Goal: Task Accomplishment & Management: Manage account settings

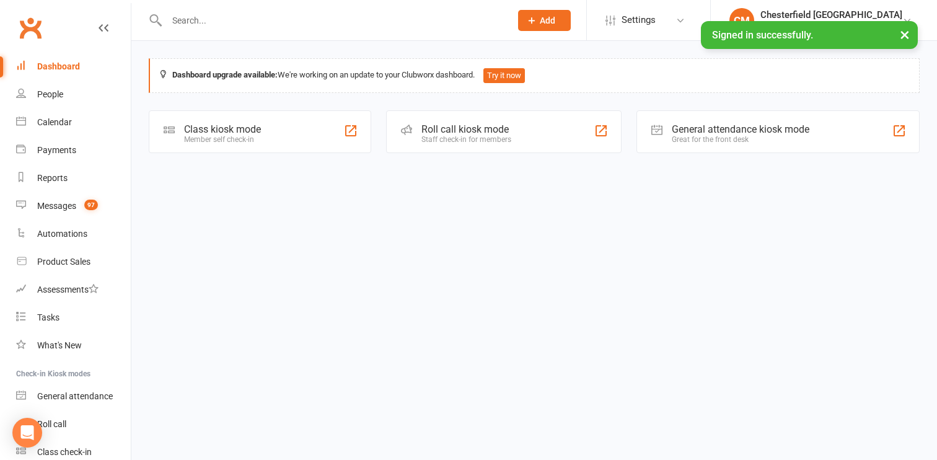
click at [227, 24] on input "text" at bounding box center [332, 20] width 339 height 17
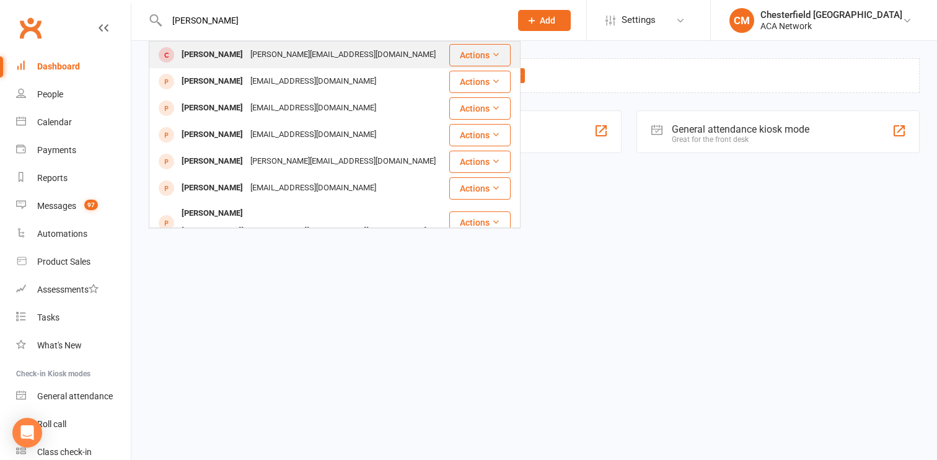
type input "[PERSON_NAME]"
click at [225, 61] on div "[PERSON_NAME]" at bounding box center [212, 55] width 69 height 18
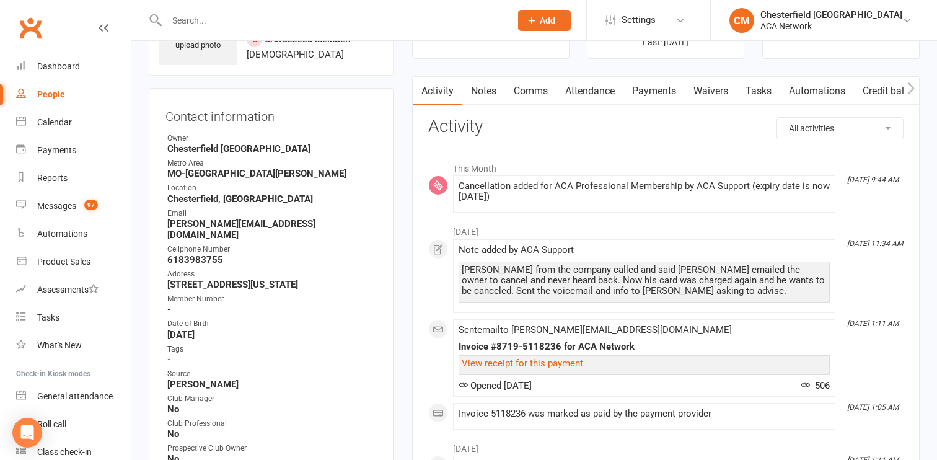
scroll to position [72, 0]
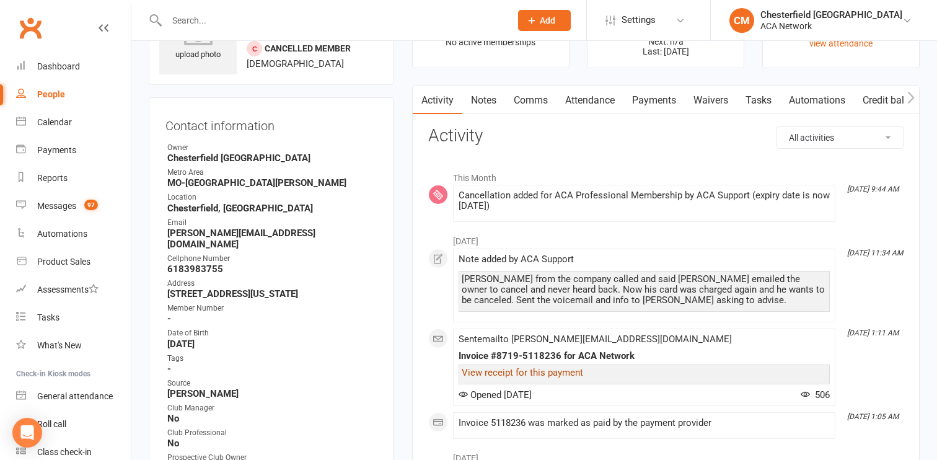
click at [523, 373] on link "View receipt for this payment" at bounding box center [522, 372] width 121 height 11
click at [647, 92] on link "Payments" at bounding box center [653, 100] width 61 height 28
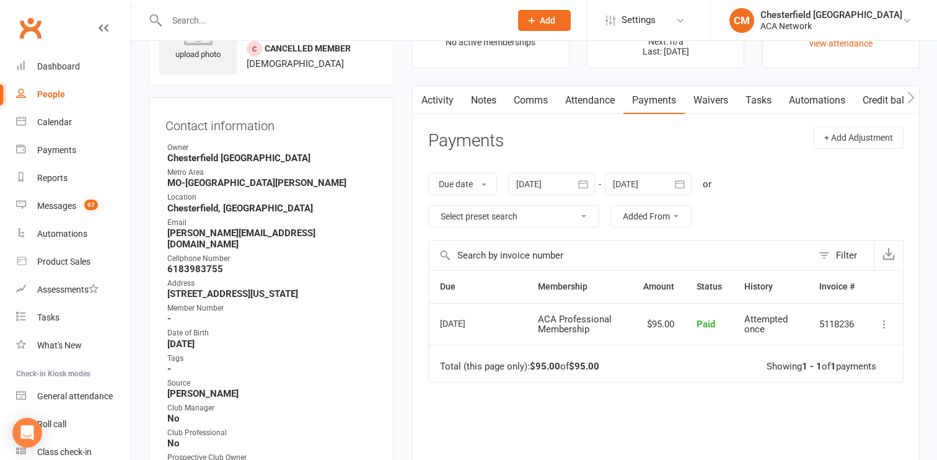
click at [489, 104] on link "Notes" at bounding box center [483, 100] width 43 height 28
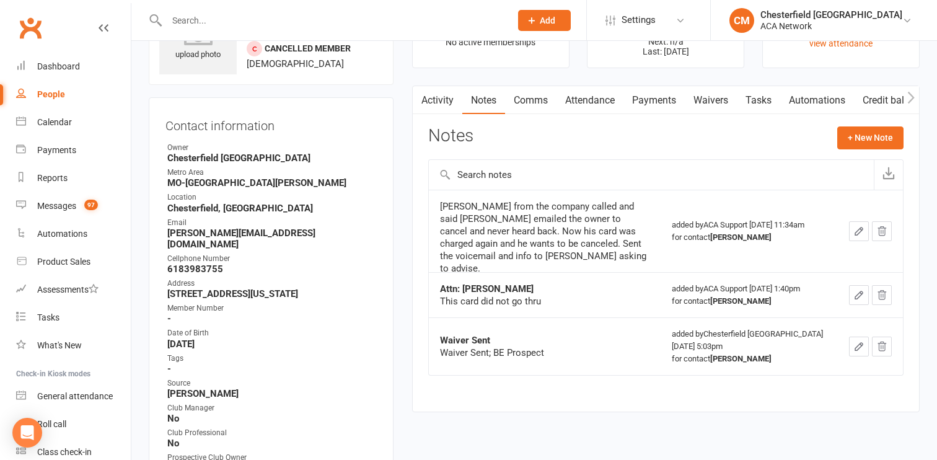
click at [514, 232] on div "[PERSON_NAME] from the company called and said [PERSON_NAME] emailed the owner …" at bounding box center [544, 237] width 209 height 74
click at [872, 138] on button "+ New Note" at bounding box center [870, 137] width 66 height 22
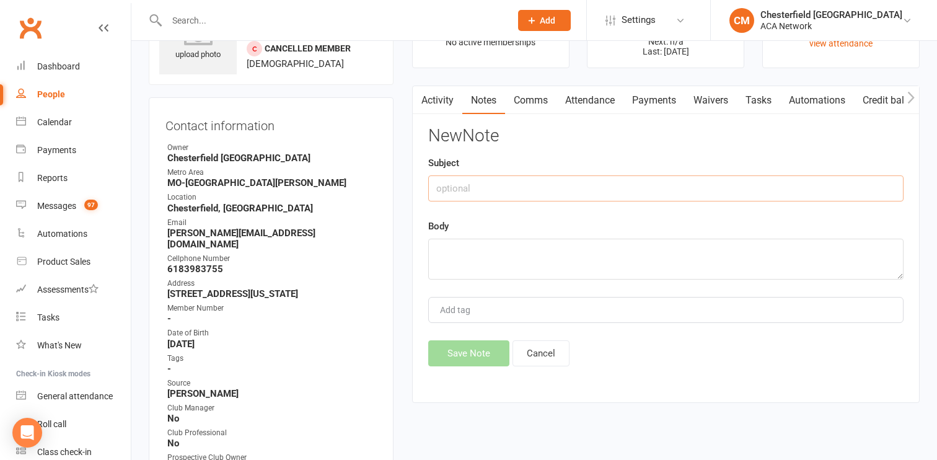
click at [510, 185] on input "text" at bounding box center [665, 188] width 475 height 26
type input "M"
click at [434, 187] on input "Member Cancellation" at bounding box center [665, 188] width 475 height 26
type input "ATTN: Support - Member Cancellation"
click at [470, 249] on textarea at bounding box center [665, 259] width 475 height 41
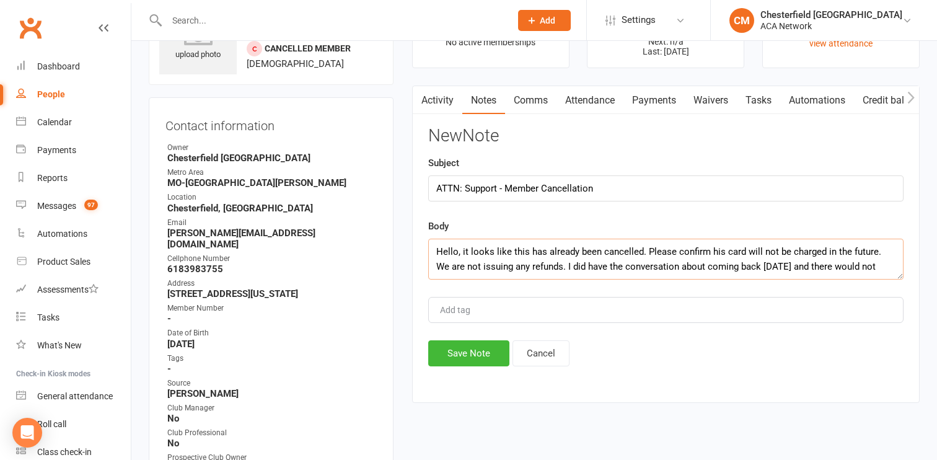
scroll to position [7, 0]
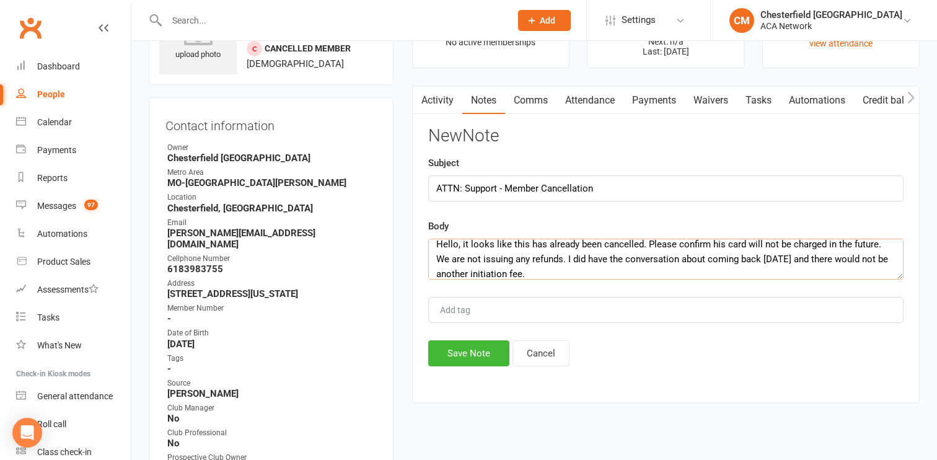
click at [554, 271] on textarea "Hello, it looks like this has already been cancelled. Please confirm his card w…" at bounding box center [665, 259] width 475 height 41
click at [579, 277] on textarea "Hello, it looks like this has already been cancelled. Please confirm his card w…" at bounding box center [665, 259] width 475 height 41
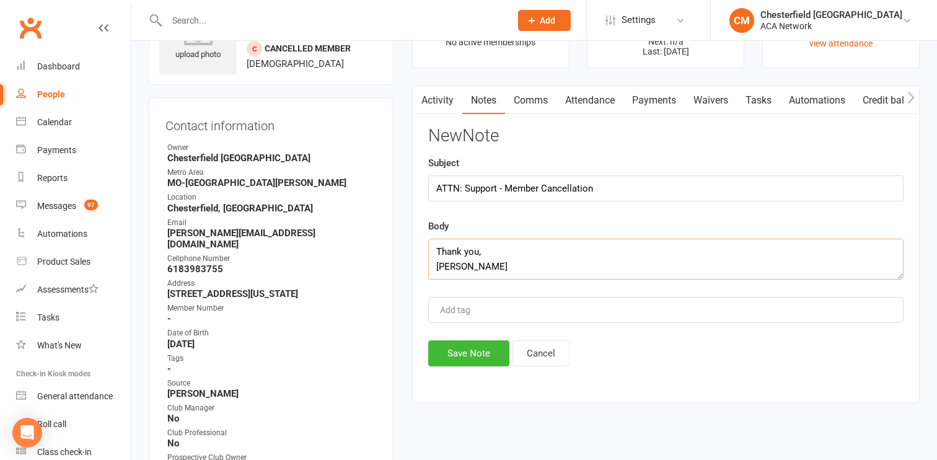
scroll to position [0, 0]
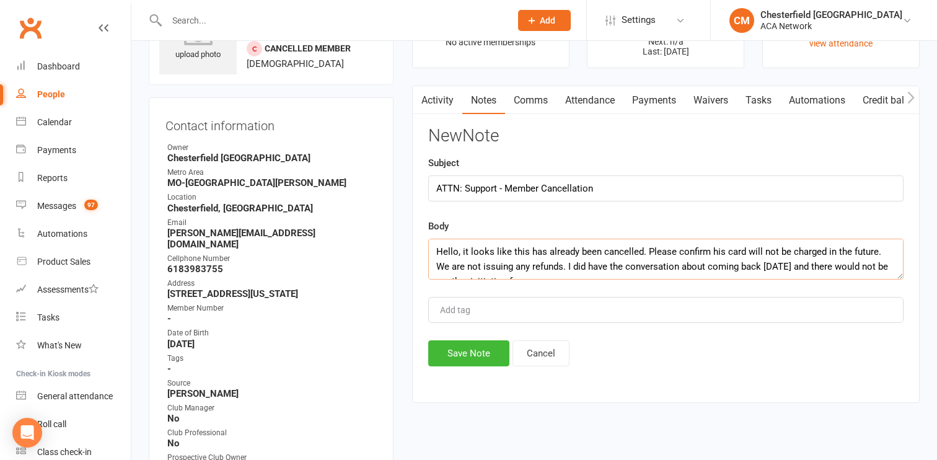
click at [458, 248] on textarea "Hello, it looks like this has already been cancelled. Please confirm his card w…" at bounding box center [665, 259] width 475 height 41
click at [501, 254] on textarea "Hello [PERSON_NAME], it looks like this has already been cancelled. Please conf…" at bounding box center [665, 259] width 475 height 41
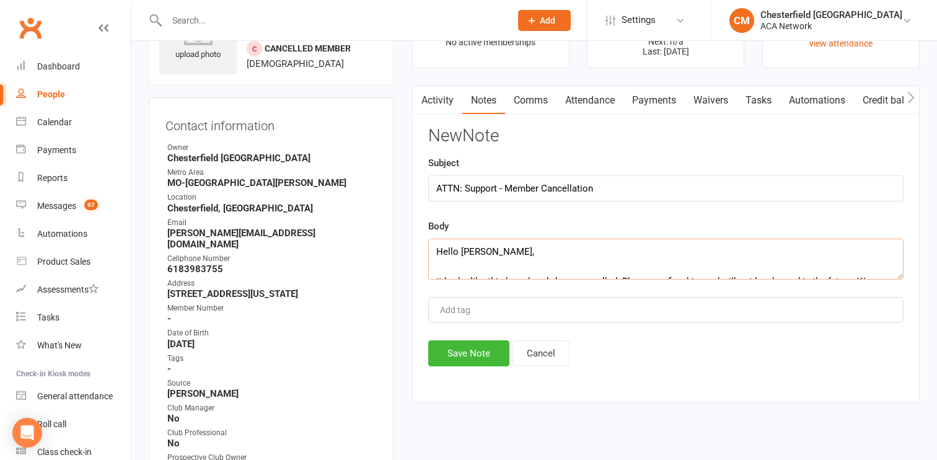
scroll to position [7, 0]
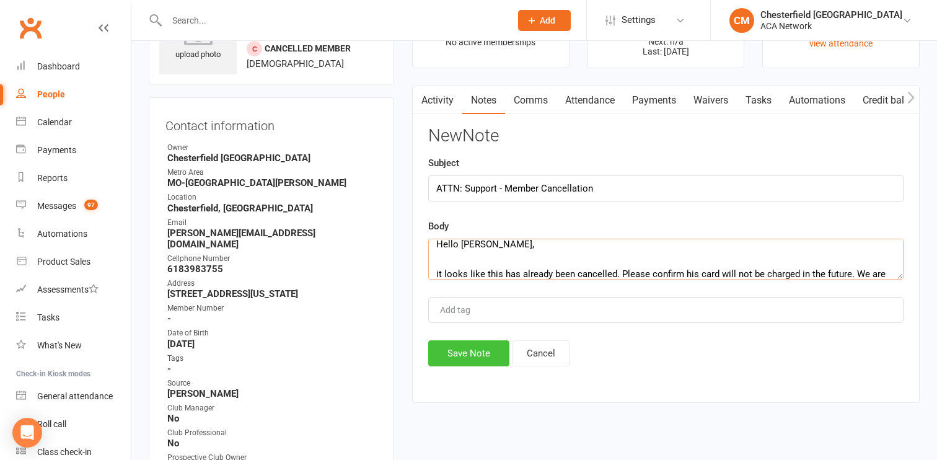
type textarea "Hello [PERSON_NAME], it looks like this has already been cancelled. Please conf…"
click at [487, 351] on button "Save Note" at bounding box center [468, 353] width 81 height 26
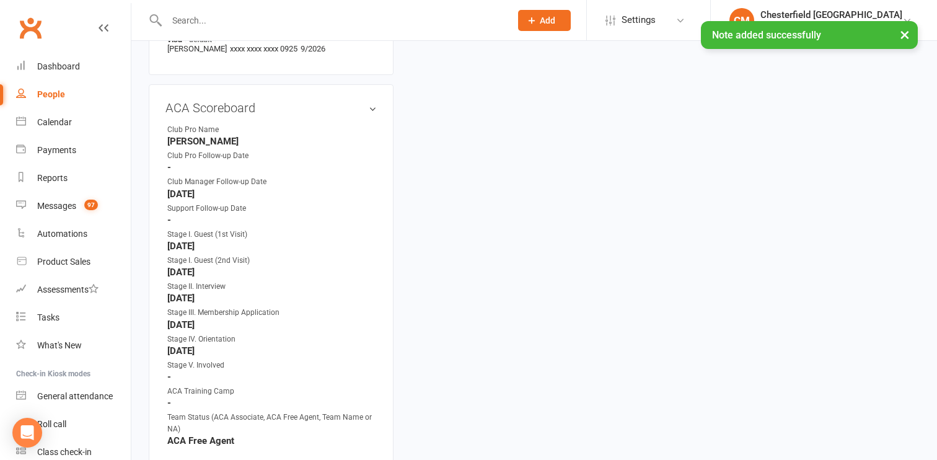
scroll to position [679, 0]
click at [356, 102] on link "edit" at bounding box center [354, 107] width 15 height 11
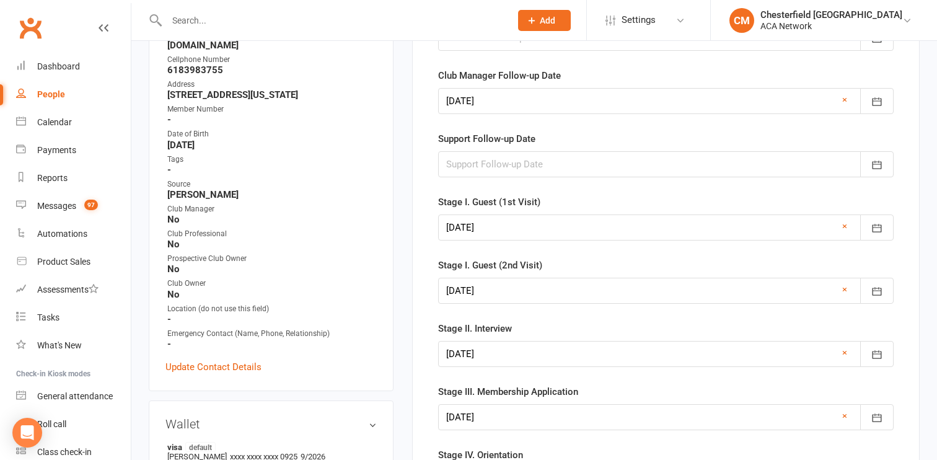
scroll to position [259, 0]
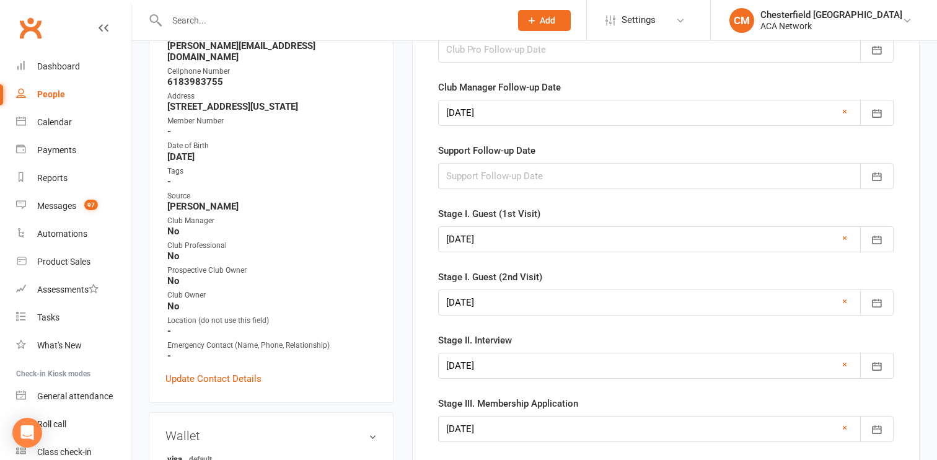
click at [527, 116] on div at bounding box center [665, 113] width 455 height 26
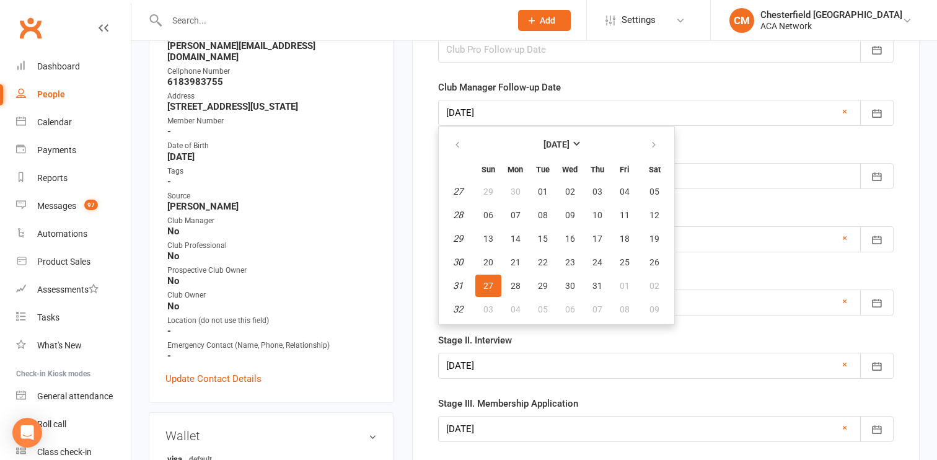
click at [489, 282] on span "27" at bounding box center [488, 286] width 10 height 10
type input "[DATE]"
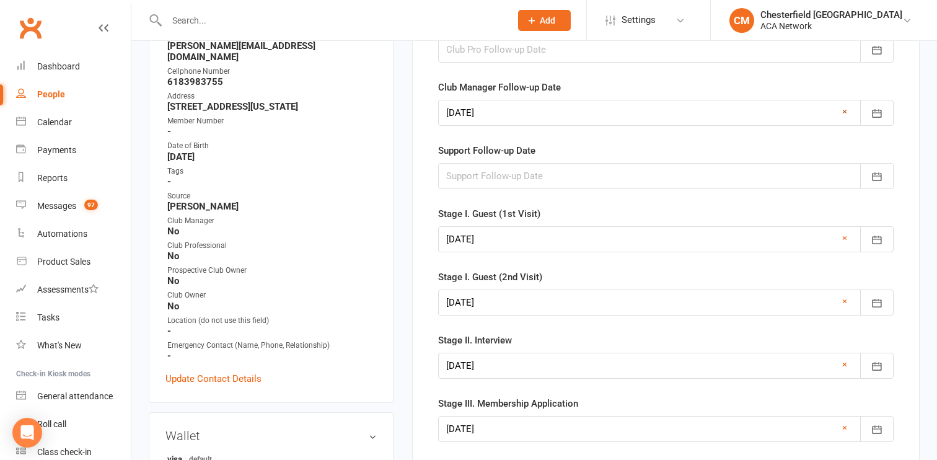
click at [843, 110] on link "×" at bounding box center [844, 111] width 5 height 15
click at [738, 177] on div at bounding box center [665, 176] width 455 height 26
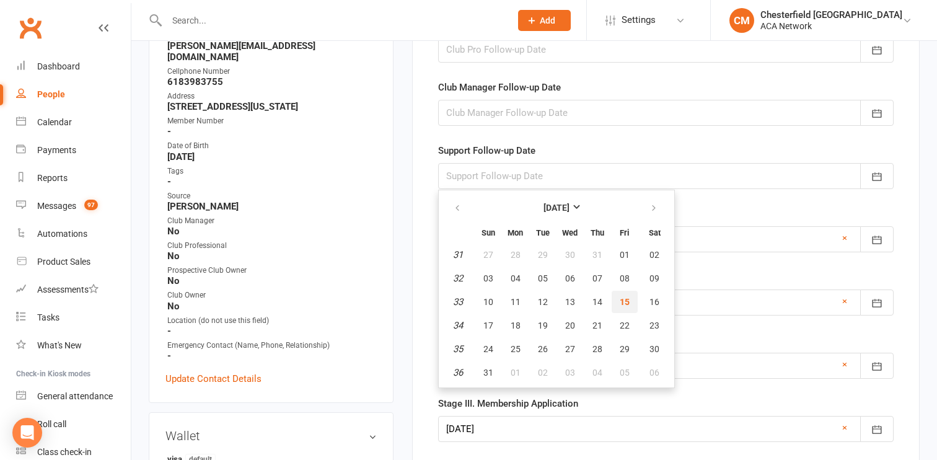
click at [627, 300] on span "15" at bounding box center [624, 302] width 10 height 10
type input "[DATE]"
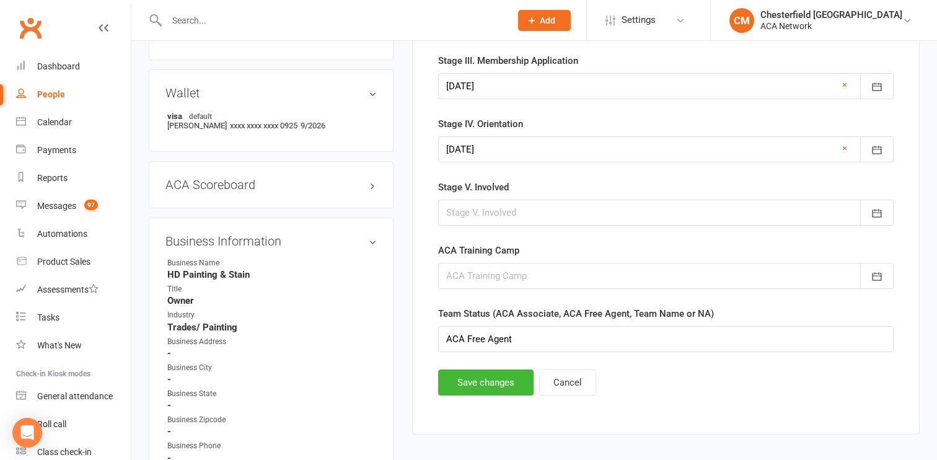
scroll to position [600, 0]
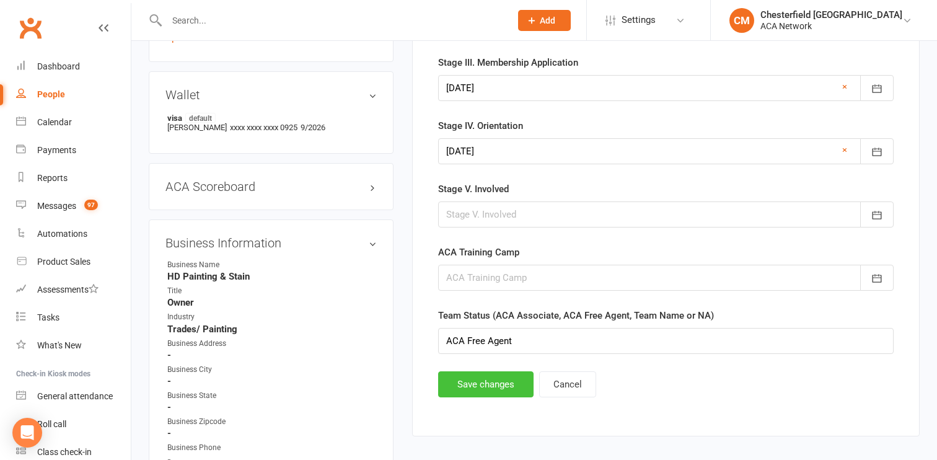
click at [504, 376] on button "Save changes" at bounding box center [485, 384] width 95 height 26
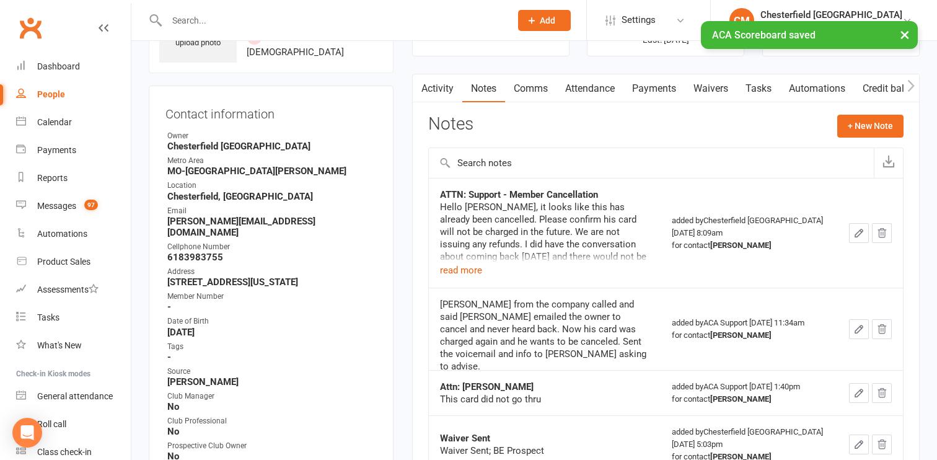
scroll to position [0, 0]
